Goal: Communication & Community: Answer question/provide support

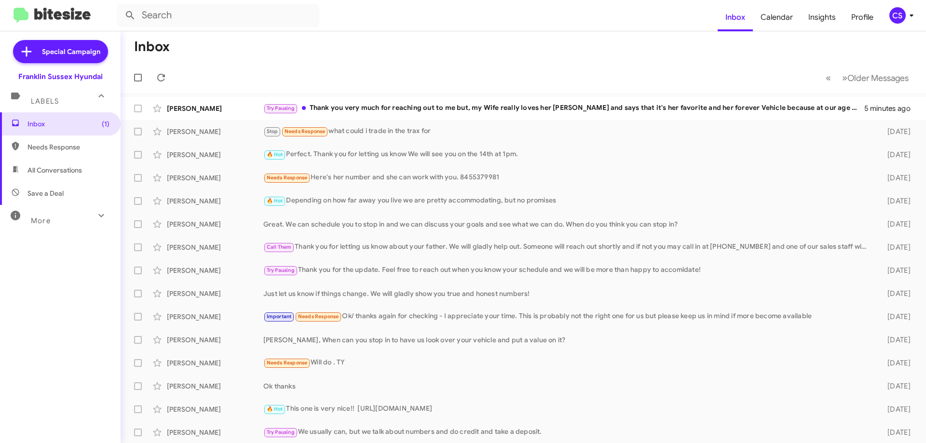
click at [498, 109] on div "Try Pausing Thank you very much for reaching out to me but, my Wife really love…" at bounding box center [563, 108] width 601 height 11
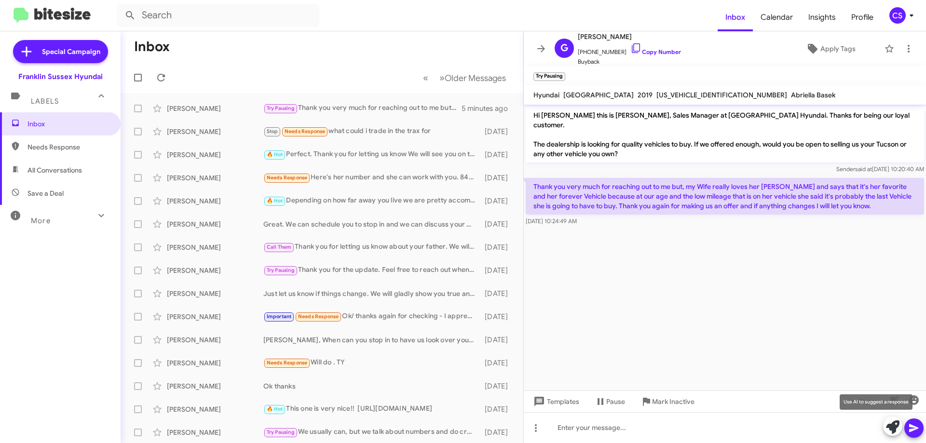
click at [899, 427] on icon at bounding box center [893, 428] width 14 height 14
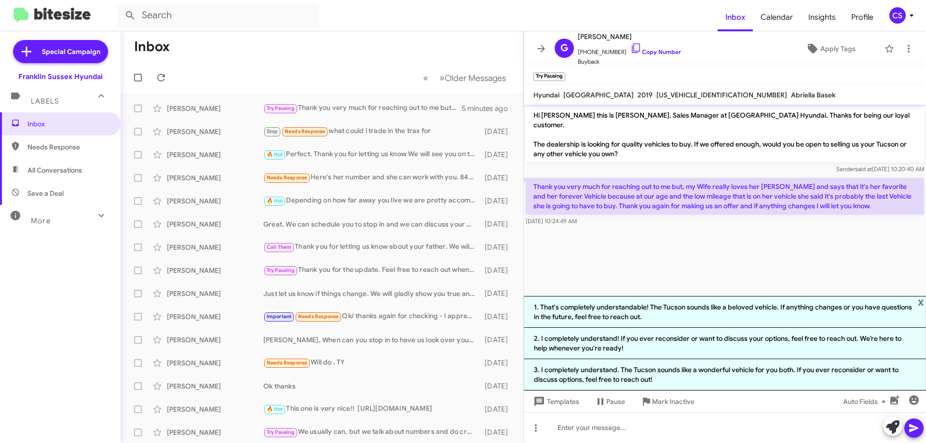
click at [706, 311] on li "1. That's completely understandable! The Tucson sounds like a beloved vehicle. …" at bounding box center [725, 312] width 402 height 32
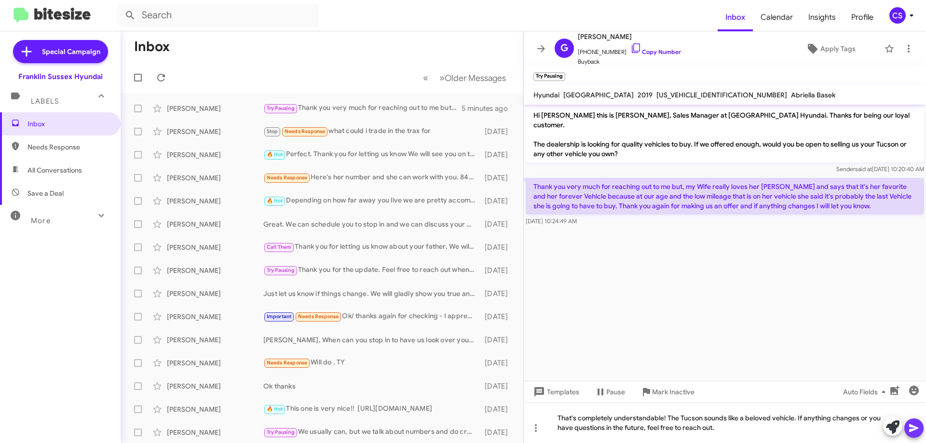
click at [919, 431] on icon at bounding box center [915, 429] width 12 height 12
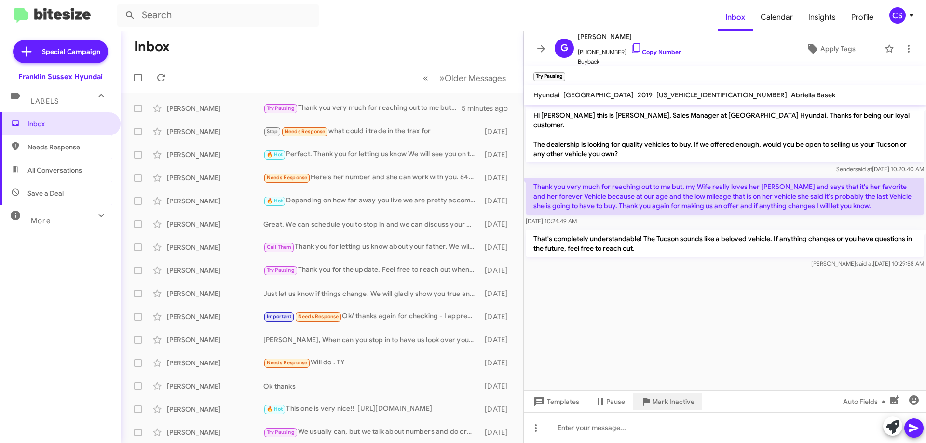
click at [675, 404] on span "Mark Inactive" at bounding box center [673, 401] width 42 height 17
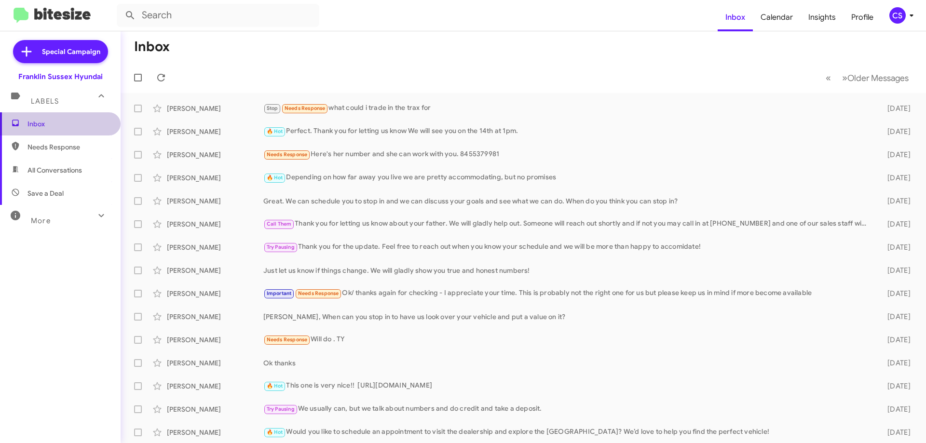
click at [64, 119] on span "Inbox" at bounding box center [60, 123] width 121 height 23
click at [67, 151] on span "Needs Response" at bounding box center [69, 147] width 82 height 10
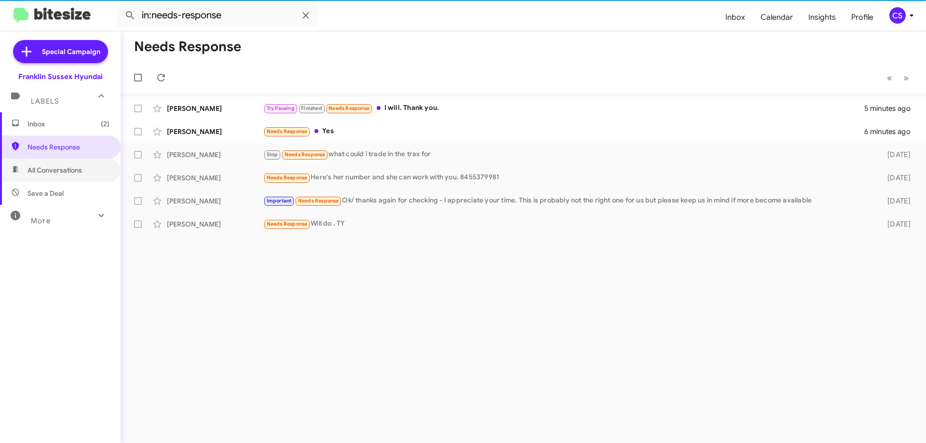
click at [65, 170] on span "All Conversations" at bounding box center [55, 170] width 55 height 10
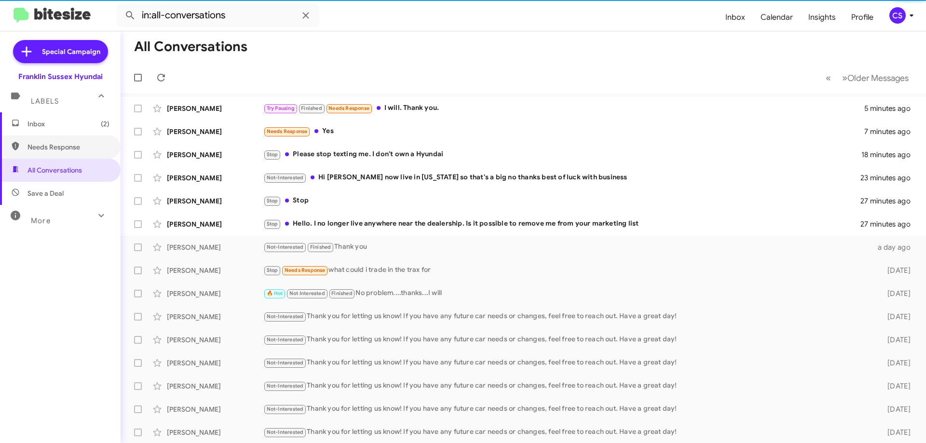
click at [62, 151] on span "Needs Response" at bounding box center [69, 147] width 82 height 10
type input "in:needs-response"
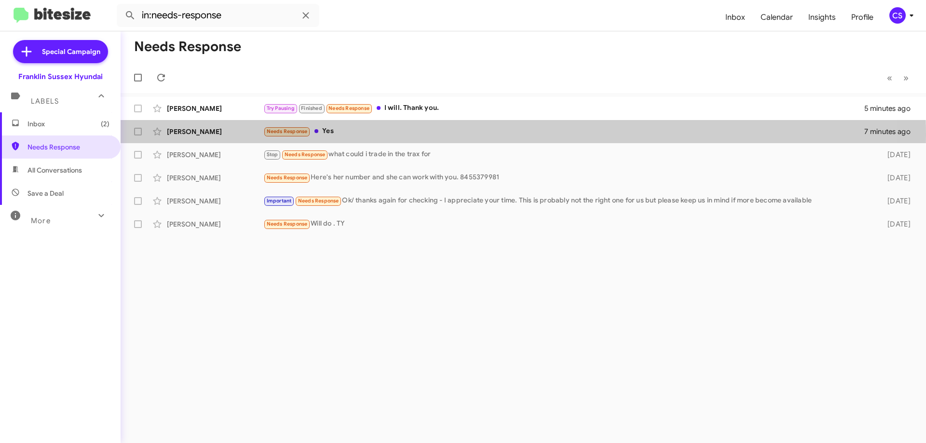
click at [421, 135] on div "Needs Response Yes" at bounding box center [563, 131] width 601 height 11
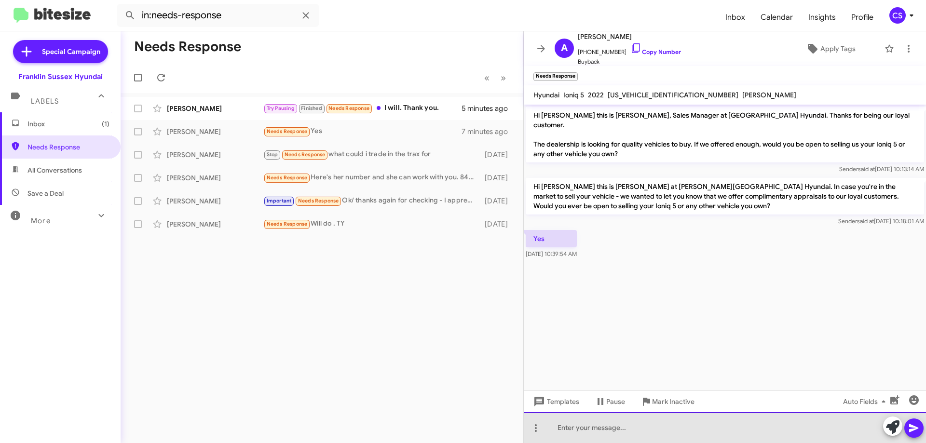
click at [583, 432] on div at bounding box center [725, 428] width 402 height 31
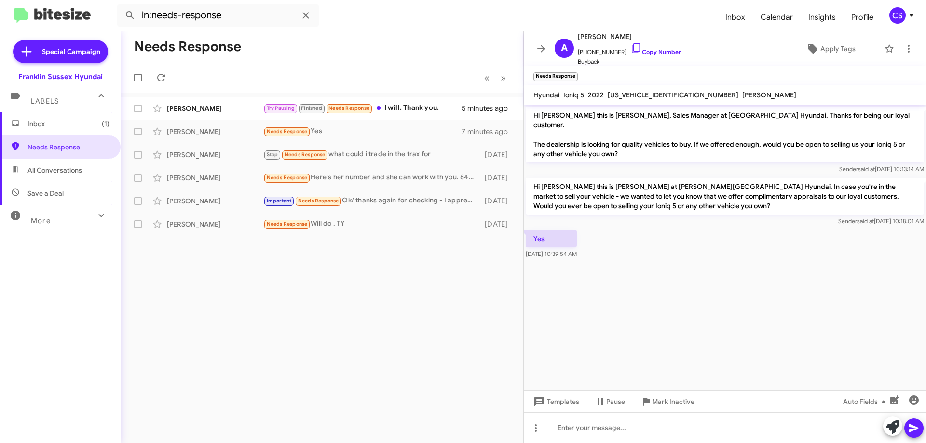
click at [414, 109] on div "Try Pausing Finished Needs Response I will. Thank you." at bounding box center [362, 108] width 198 height 11
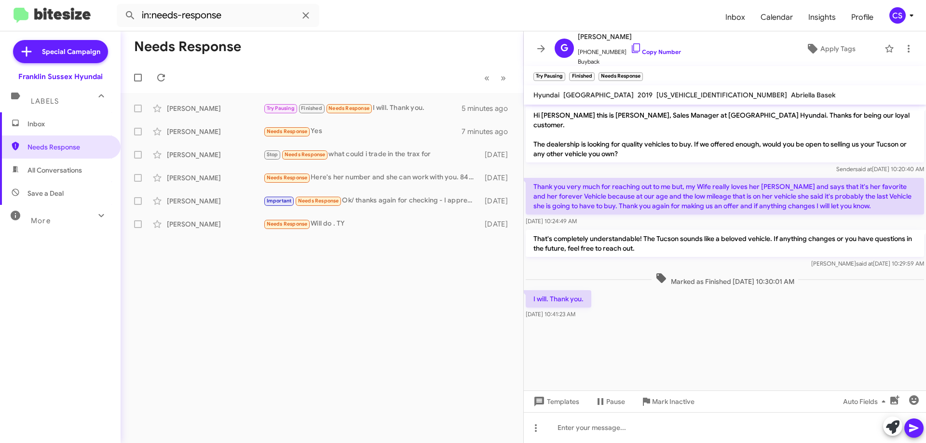
click at [361, 135] on div "Needs Response Yes" at bounding box center [362, 131] width 198 height 11
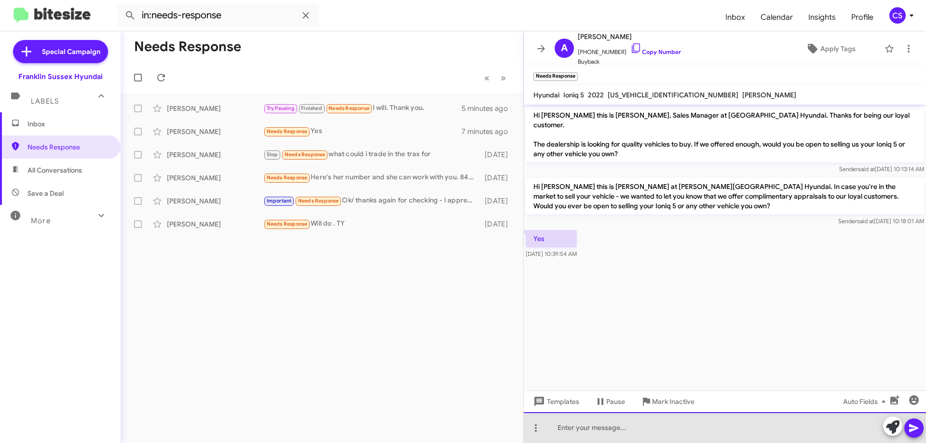
click at [616, 426] on div at bounding box center [725, 428] width 402 height 31
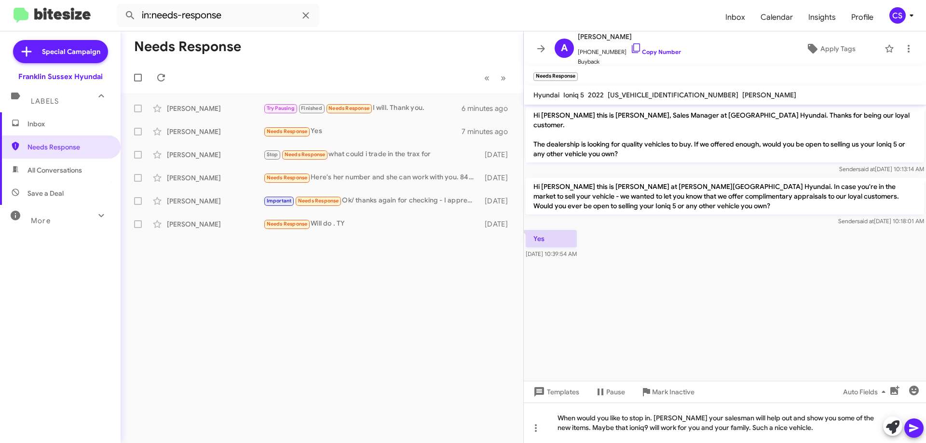
click at [913, 428] on icon at bounding box center [915, 429] width 12 height 12
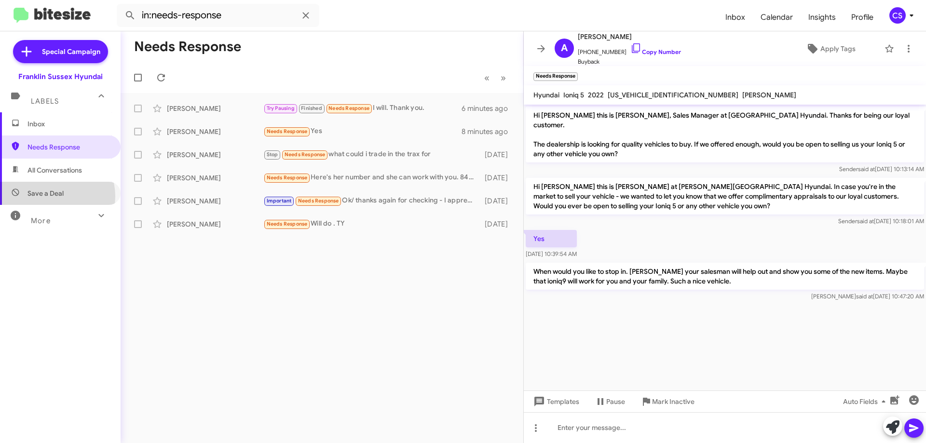
click at [53, 196] on span "Save a Deal" at bounding box center [46, 194] width 36 height 10
type input "in:not-interested"
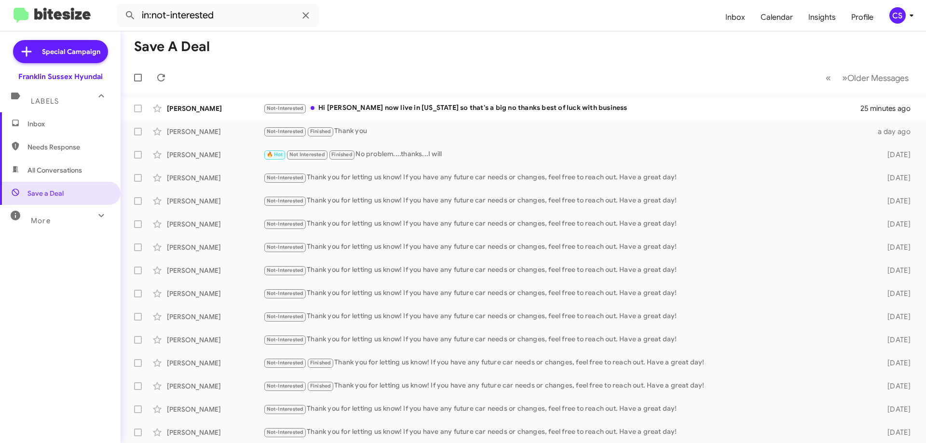
click at [473, 109] on div "Not-Interested Hi [PERSON_NAME] I now live in [US_STATE] so that's a big no tha…" at bounding box center [561, 108] width 597 height 11
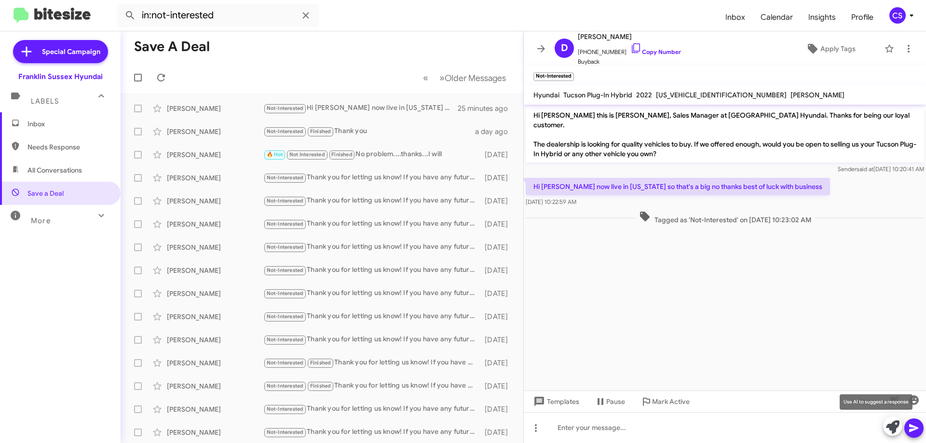
click at [888, 428] on icon at bounding box center [893, 428] width 14 height 14
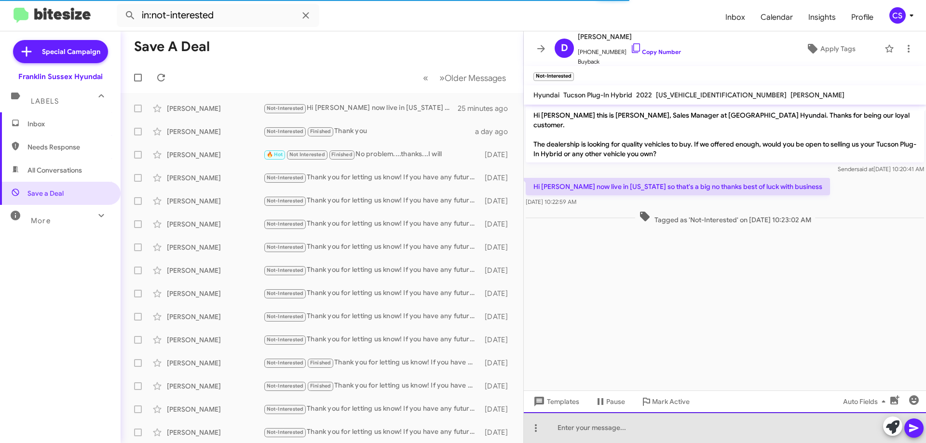
click at [655, 430] on div at bounding box center [725, 428] width 402 height 31
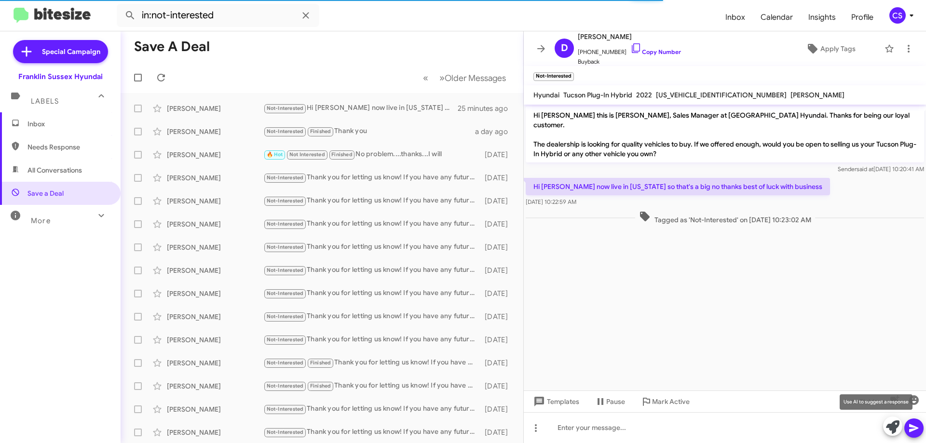
click at [891, 426] on icon at bounding box center [893, 428] width 14 height 14
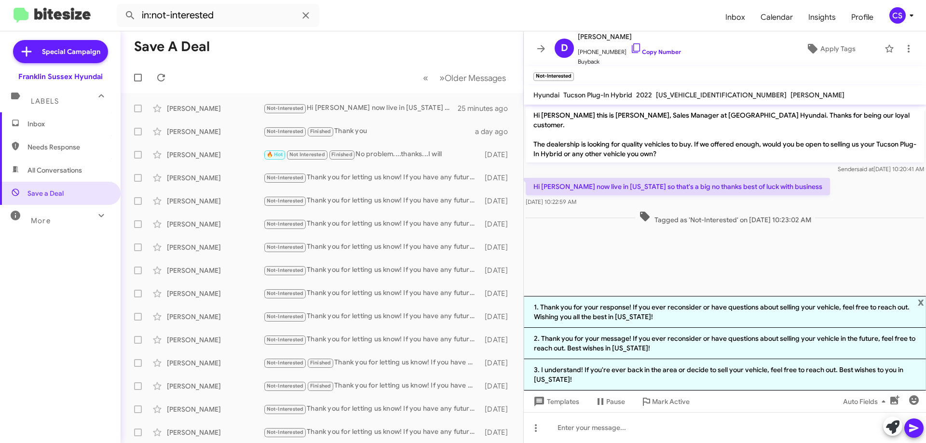
click at [685, 374] on li "3. I understand! If you're ever back in the area or decide to sell your vehicle…" at bounding box center [725, 374] width 402 height 31
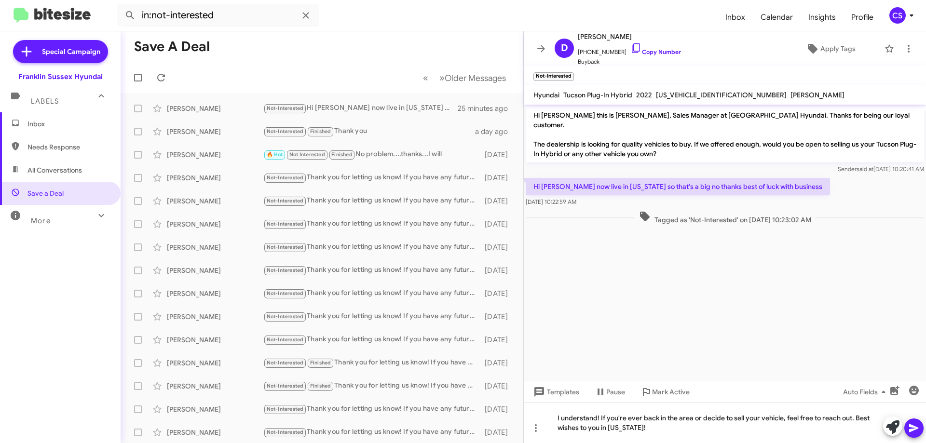
click at [917, 431] on icon at bounding box center [915, 429] width 12 height 12
